Goal: Task Accomplishment & Management: Complete application form

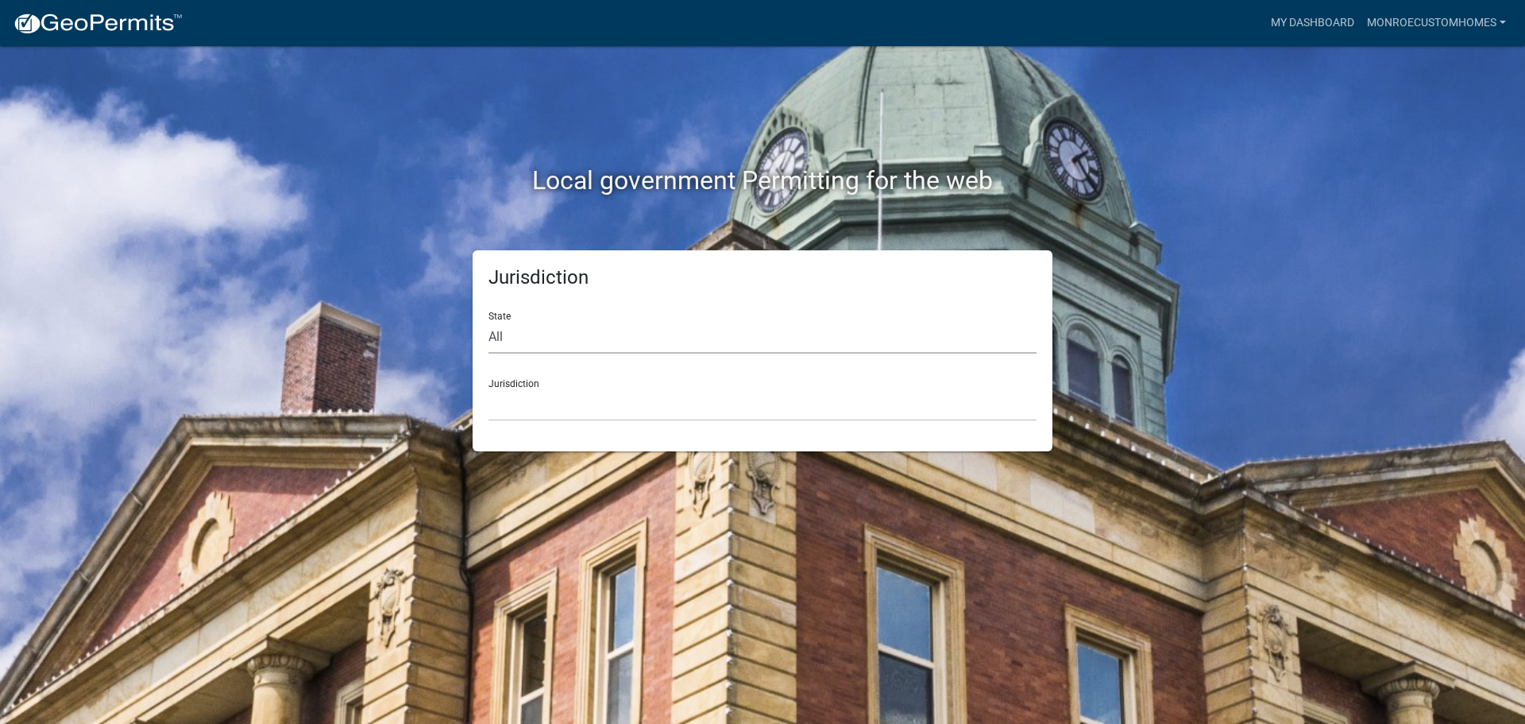
click at [591, 338] on select "All [US_STATE] [US_STATE] [US_STATE] [US_STATE] [US_STATE] [US_STATE] [US_STATE…" at bounding box center [762, 337] width 548 height 33
select select "[US_STATE]"
click at [488, 321] on select "All [US_STATE] [US_STATE] [US_STATE] [US_STATE] [US_STATE] [US_STATE] [US_STATE…" at bounding box center [762, 337] width 548 height 33
click at [574, 408] on select "City of [GEOGRAPHIC_DATA], [US_STATE] City of [GEOGRAPHIC_DATA], [US_STATE] Cit…" at bounding box center [762, 404] width 548 height 33
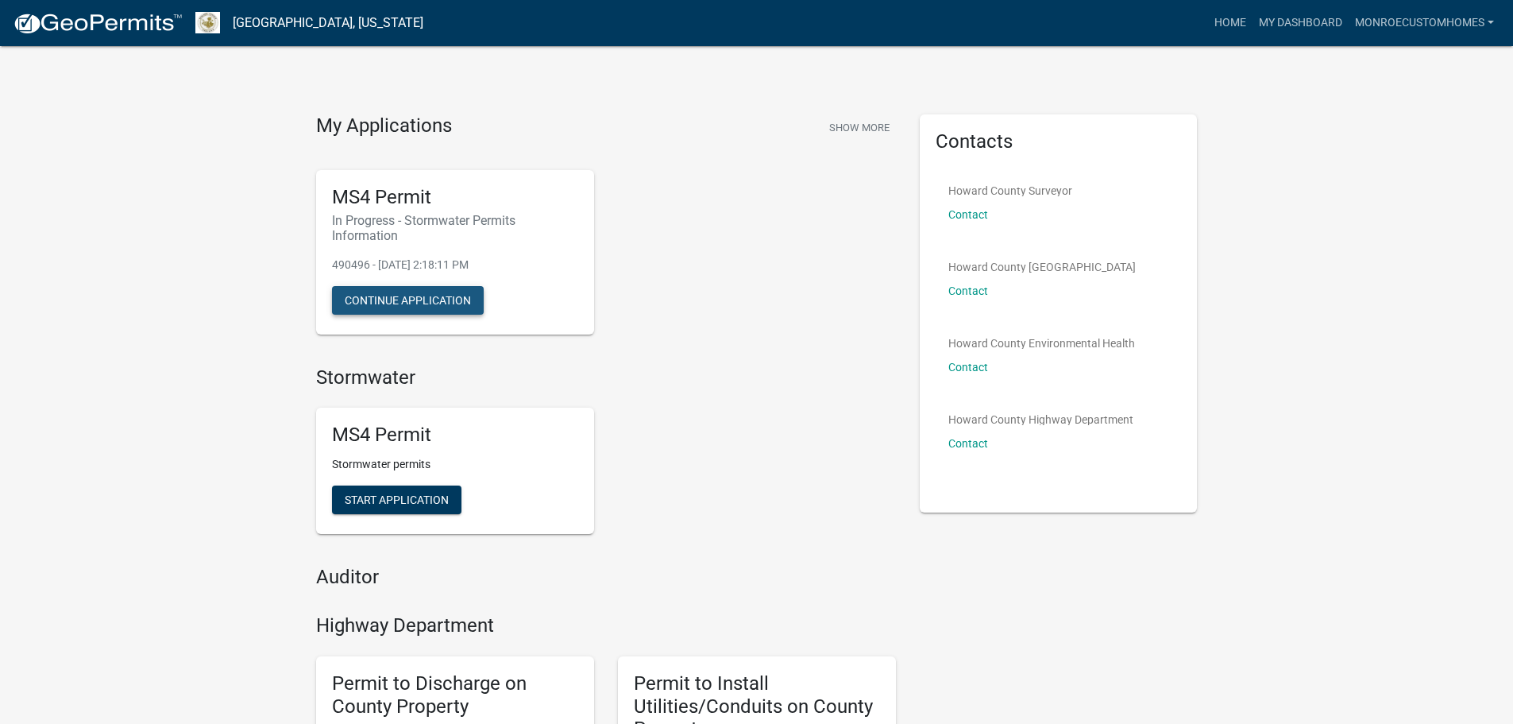
click at [445, 295] on button "Continue Application" at bounding box center [408, 300] width 152 height 29
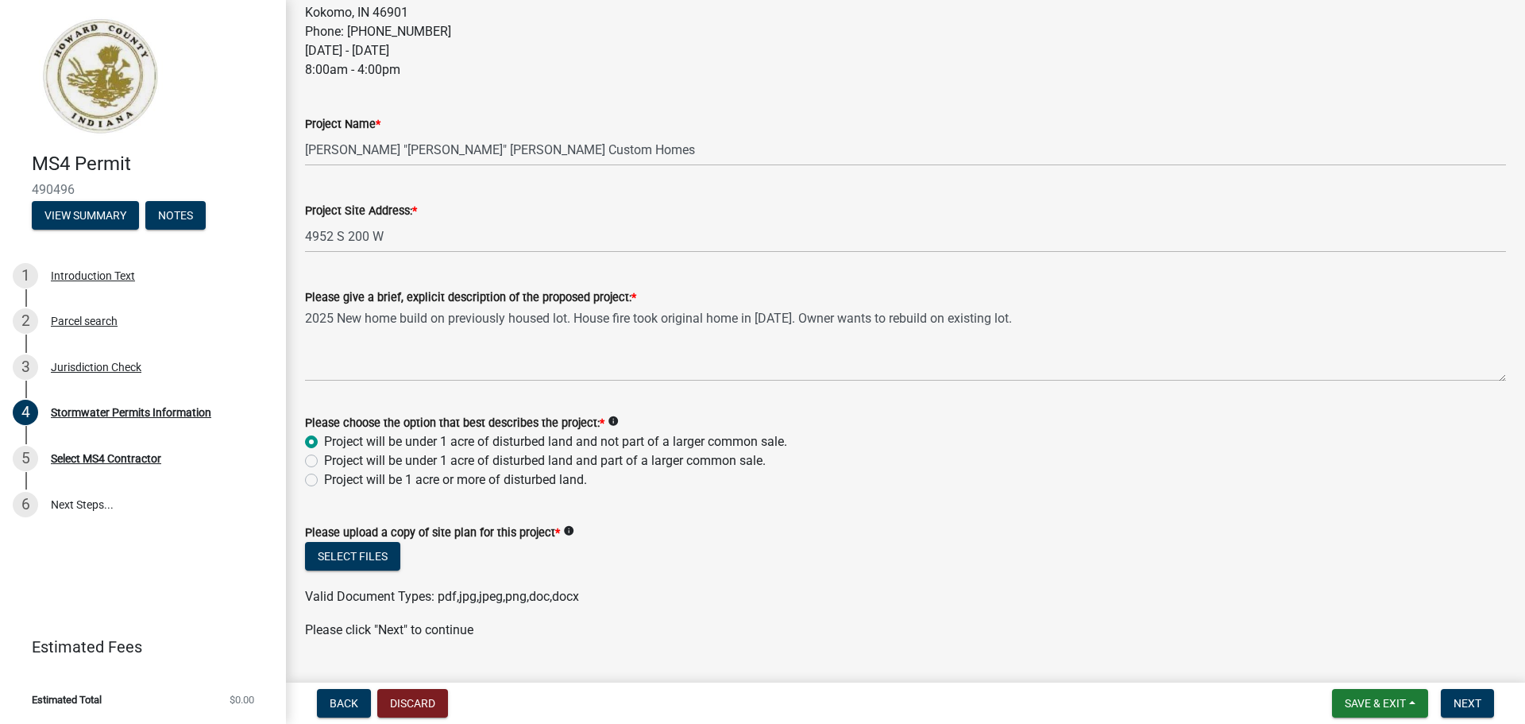
scroll to position [556, 0]
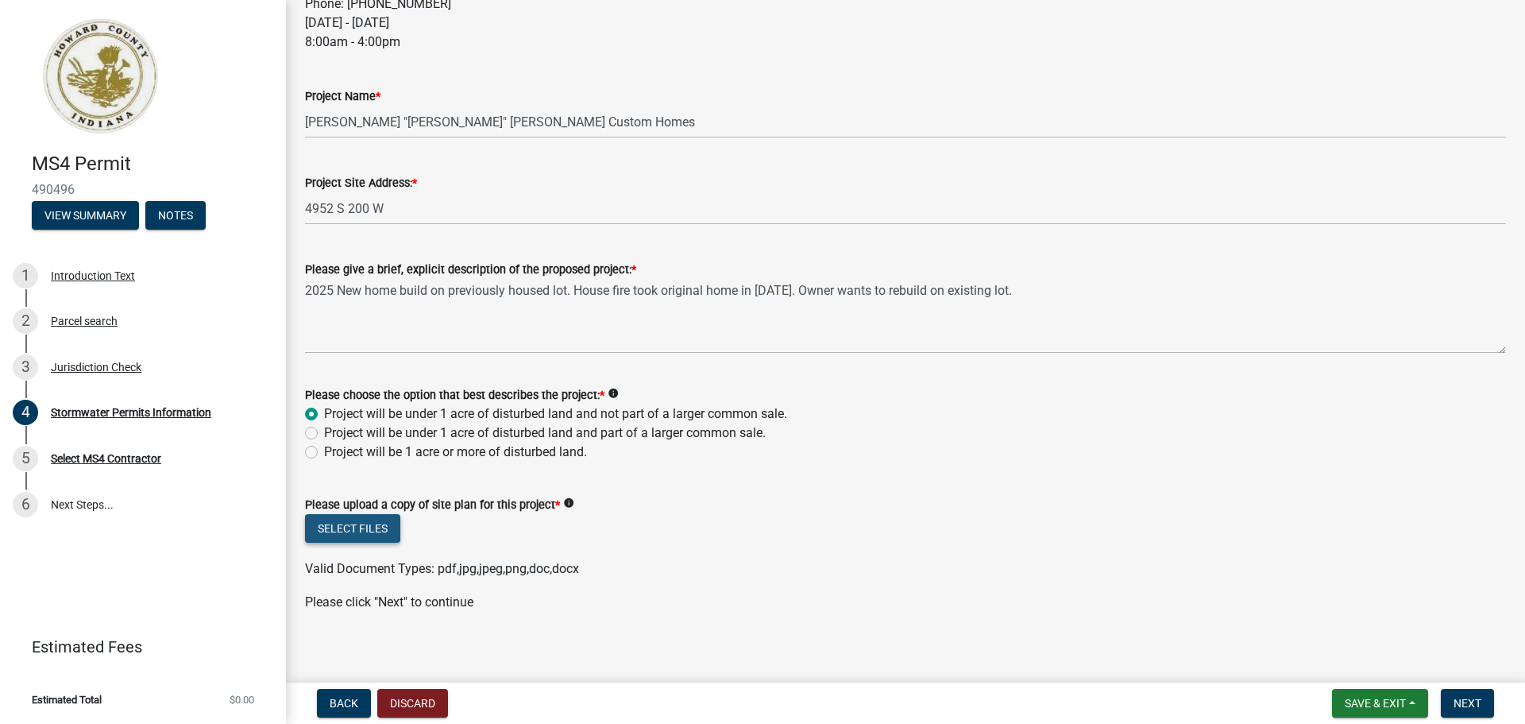
click at [375, 524] on button "Select files" at bounding box center [352, 528] width 95 height 29
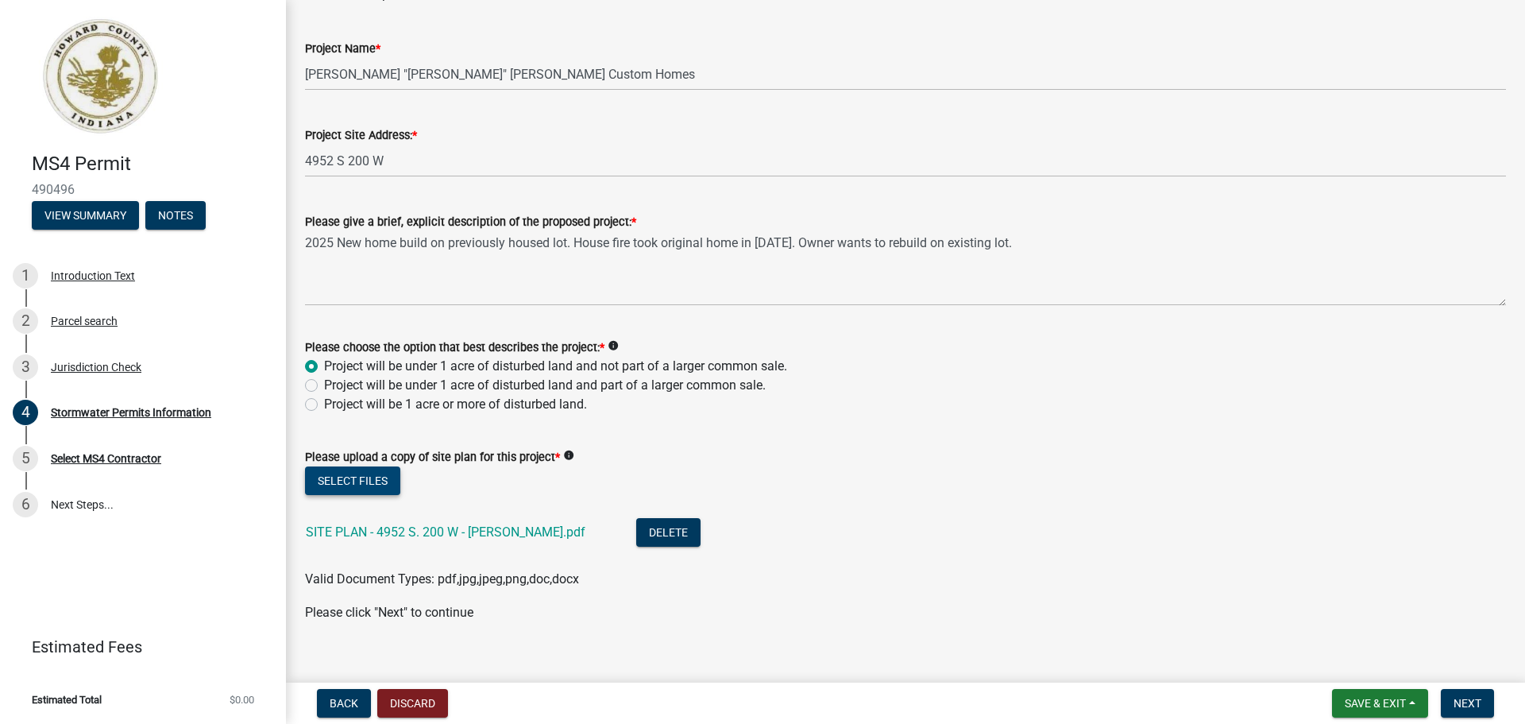
scroll to position [624, 0]
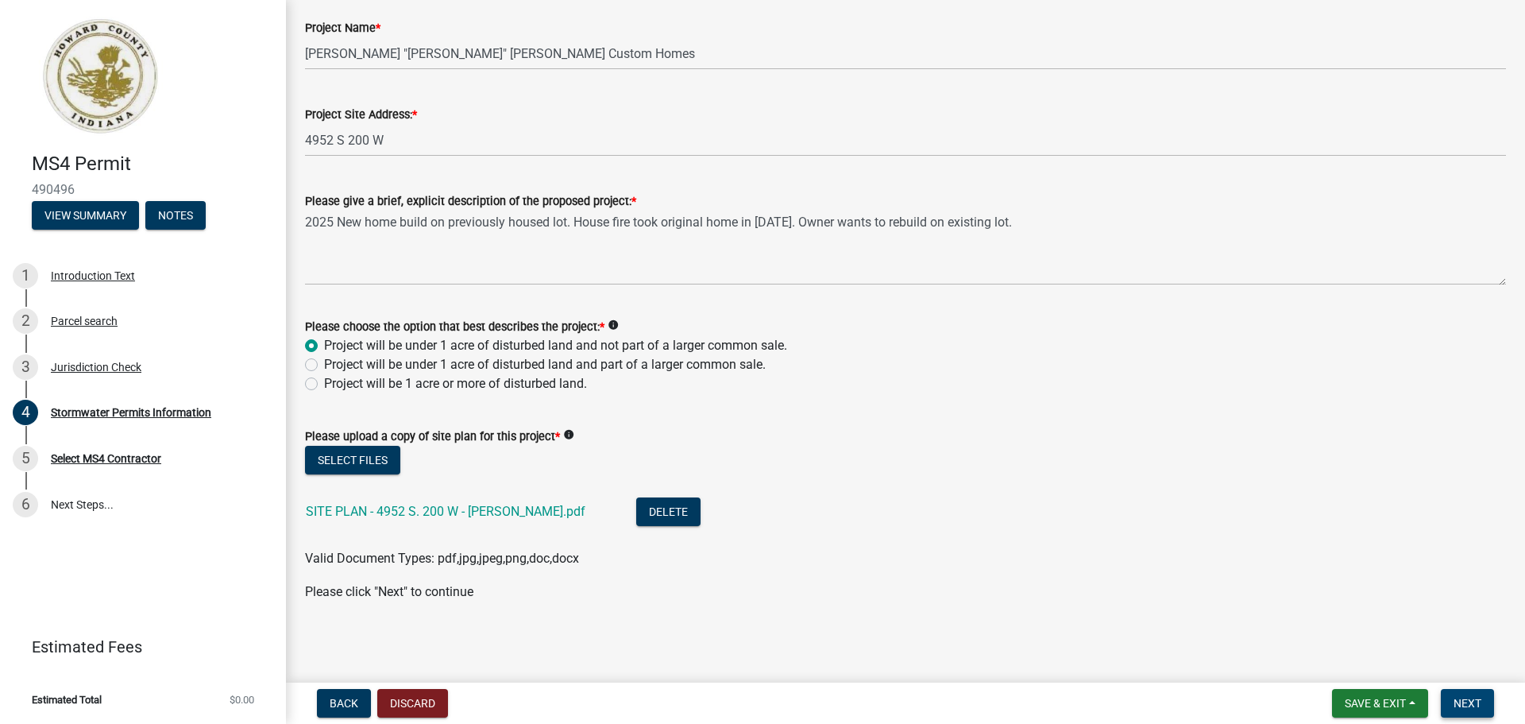
click at [1459, 697] on span "Next" at bounding box center [1467, 703] width 28 height 13
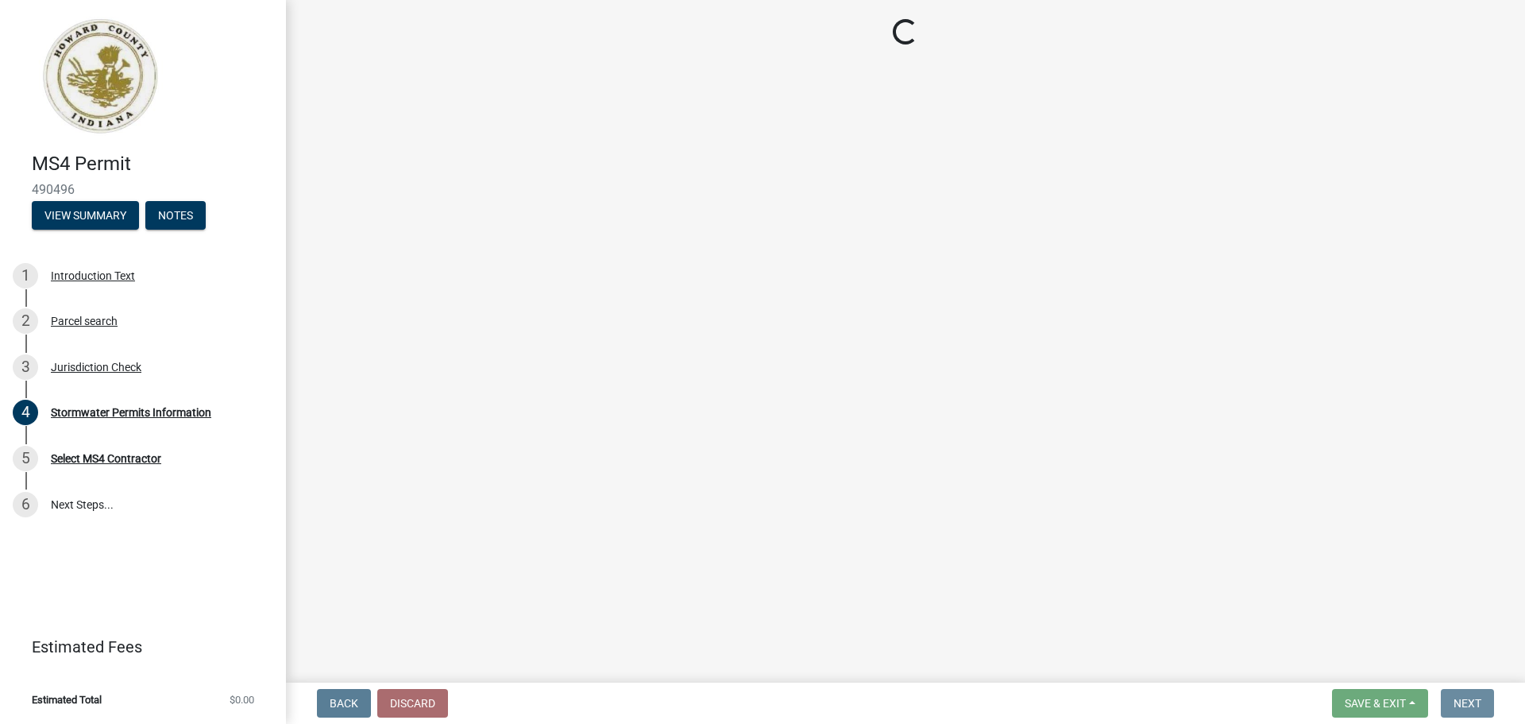
scroll to position [0, 0]
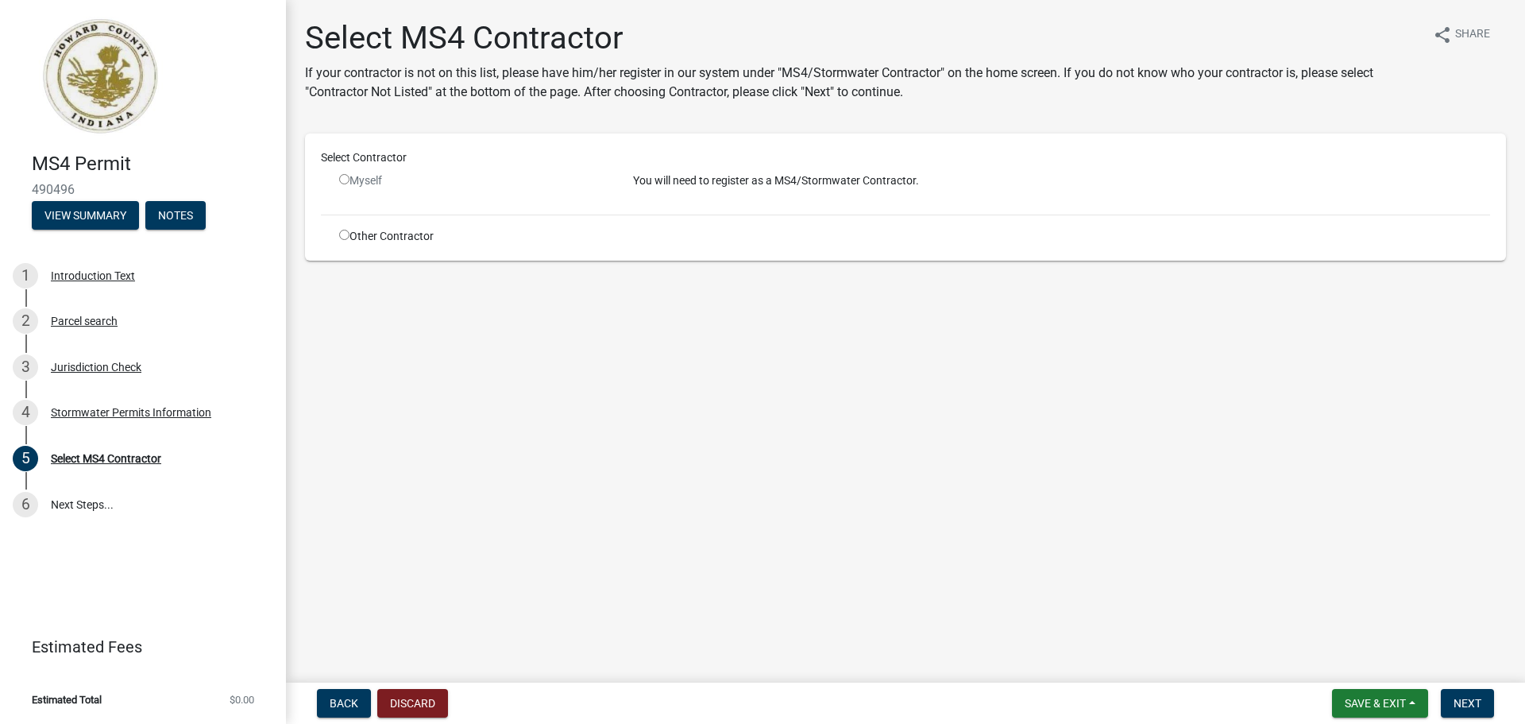
click at [343, 181] on input "radio" at bounding box center [344, 179] width 10 height 10
click at [345, 179] on input "radio" at bounding box center [344, 179] width 10 height 10
radio input "false"
click at [342, 234] on input "radio" at bounding box center [344, 235] width 10 height 10
radio input "true"
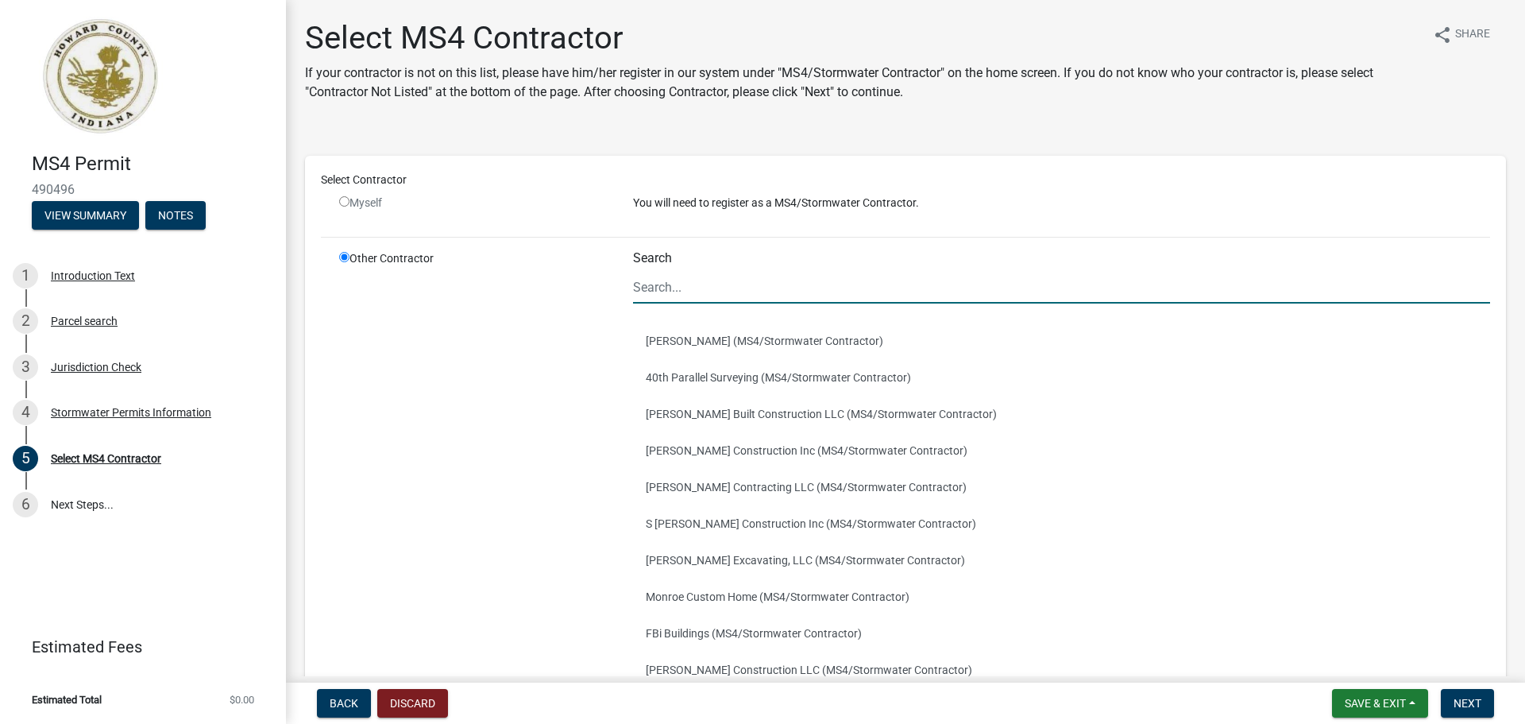
click at [645, 290] on input "Search" at bounding box center [1061, 287] width 857 height 33
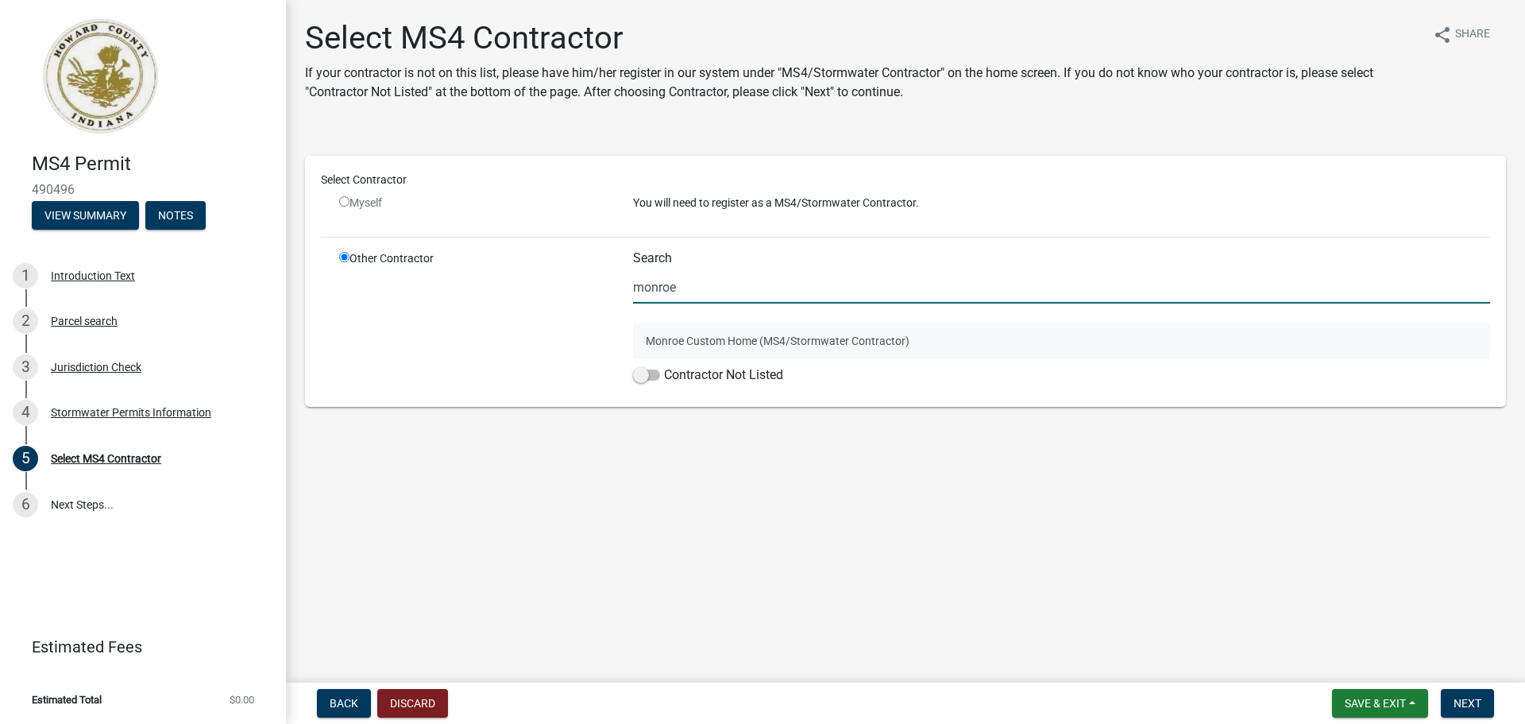
type input "monroe"
click at [693, 334] on button "Monroe Custom Home (MS4/Stormwater Contractor)" at bounding box center [1061, 340] width 857 height 37
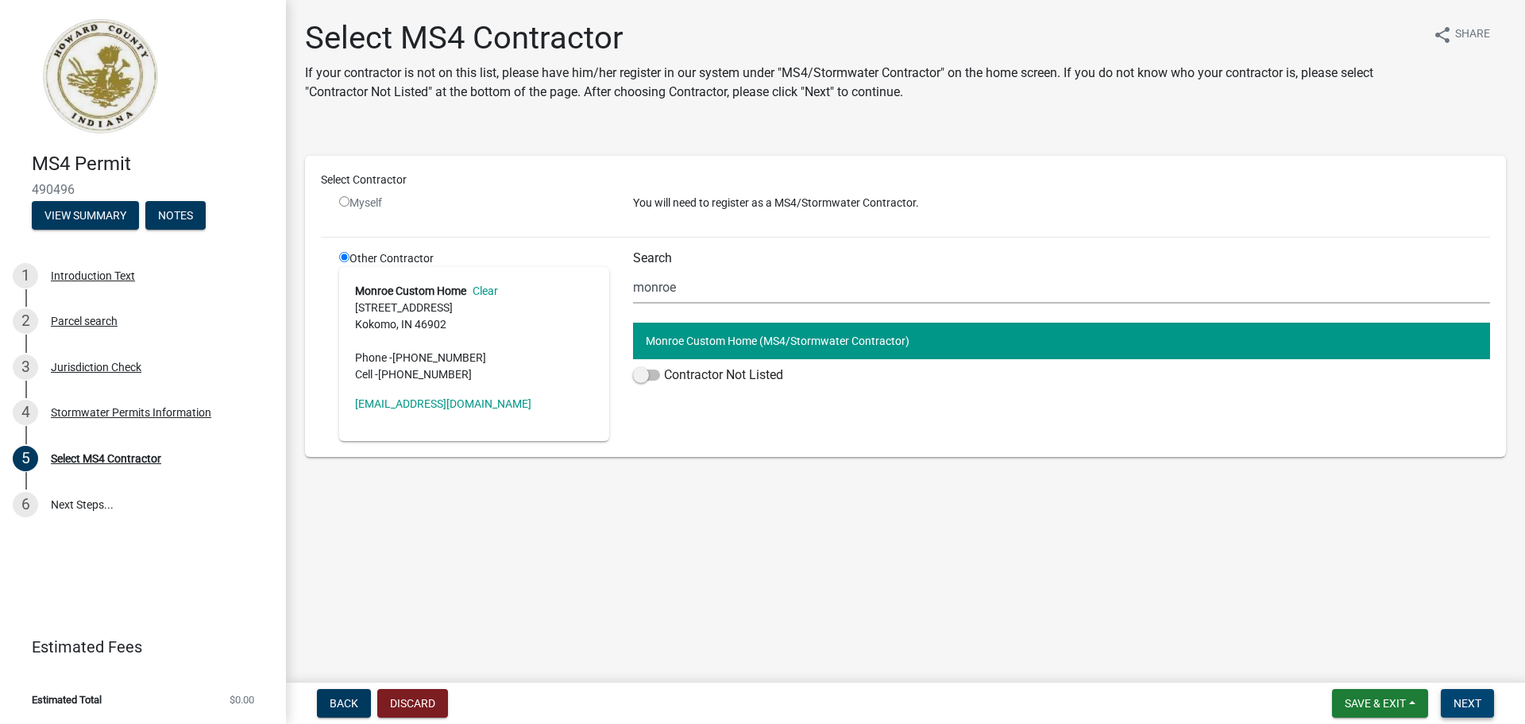
click at [1463, 702] on span "Next" at bounding box center [1467, 703] width 28 height 13
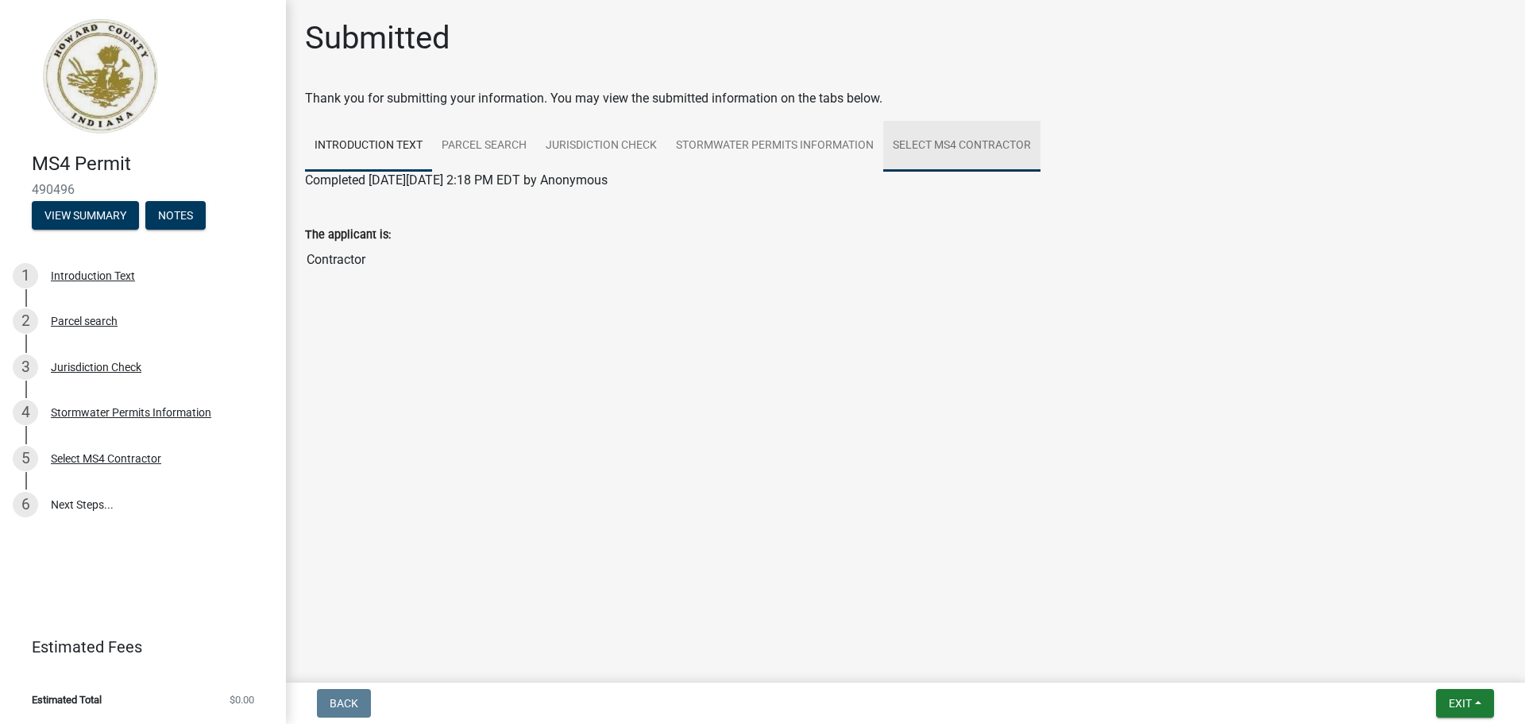
click at [932, 148] on link "Select MS4 Contractor" at bounding box center [961, 146] width 157 height 51
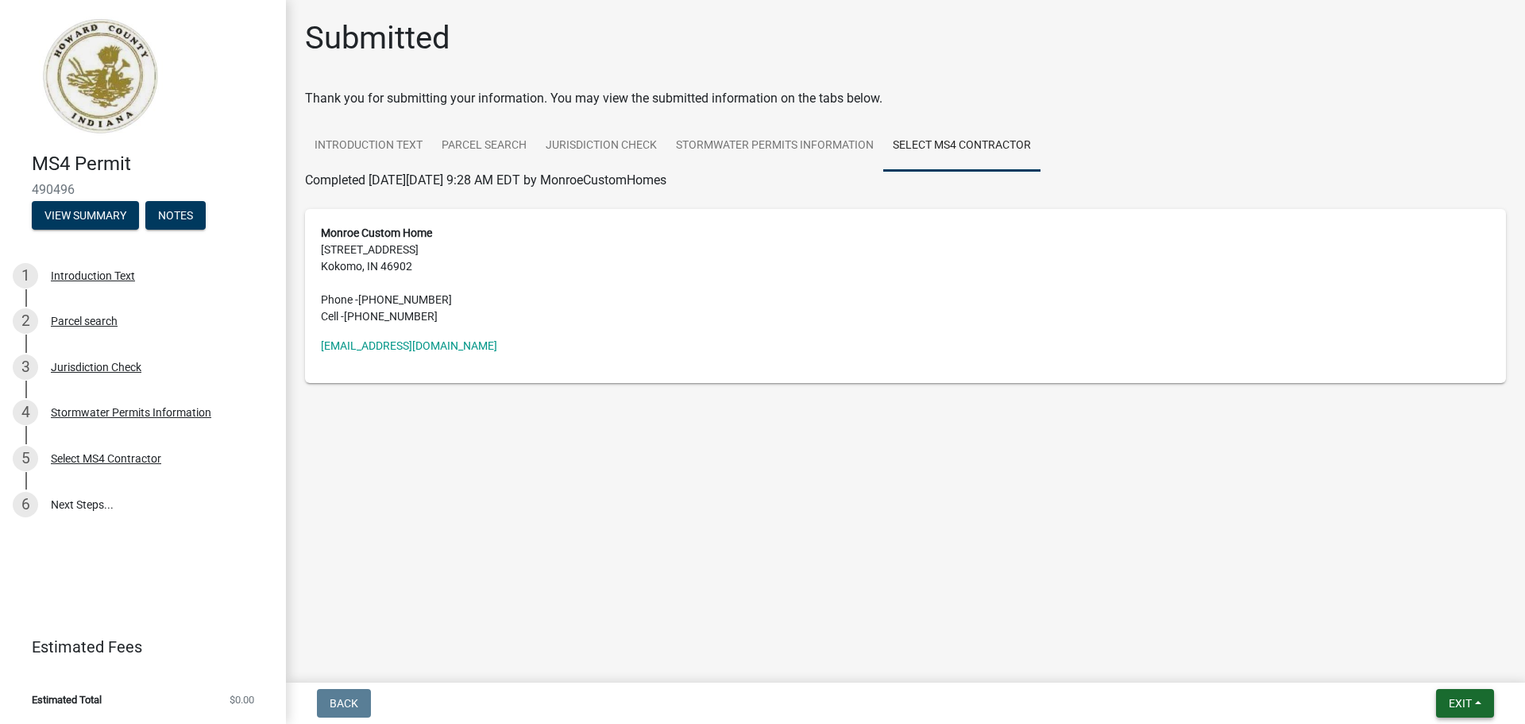
drag, startPoint x: 1456, startPoint y: 708, endPoint x: 1421, endPoint y: 681, distance: 43.7
click at [1456, 708] on span "Exit" at bounding box center [1460, 703] width 23 height 13
click at [1256, 649] on main "Submitted Thank you for submitting your information. You may view the submitted…" at bounding box center [905, 338] width 1239 height 676
click at [1452, 700] on span "Exit" at bounding box center [1460, 703] width 23 height 13
click at [1414, 659] on button "Save & Exit" at bounding box center [1430, 662] width 127 height 38
